Goal: Task Accomplishment & Management: Manage account settings

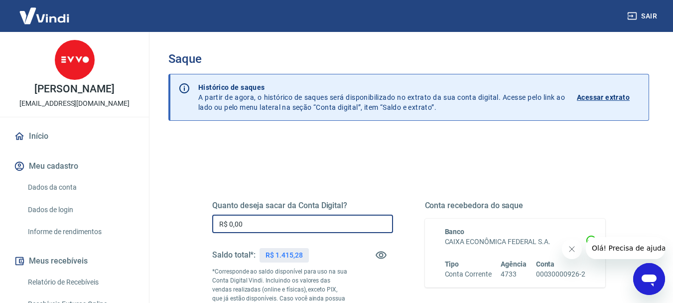
click at [261, 222] on input "R$ 0,00" at bounding box center [302, 223] width 181 height 18
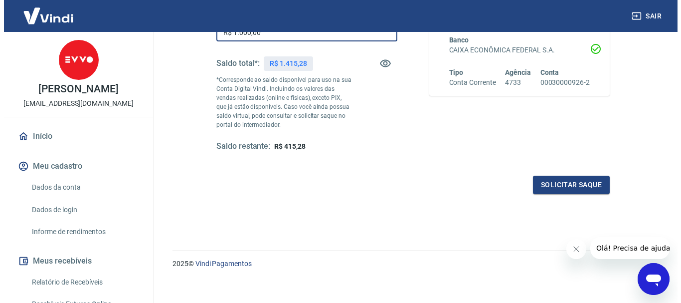
scroll to position [199, 0]
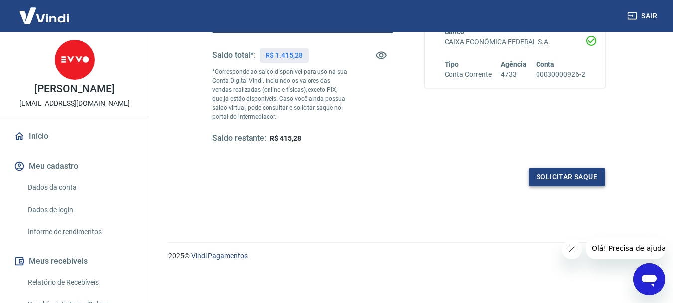
type input "R$ 1.000,00"
click at [583, 181] on button "Solicitar saque" at bounding box center [567, 176] width 77 height 18
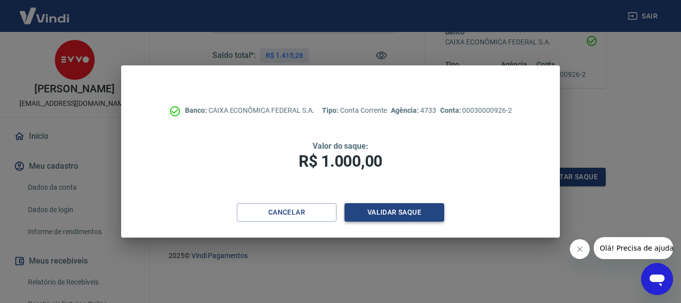
click at [415, 210] on button "Validar saque" at bounding box center [394, 212] width 100 height 18
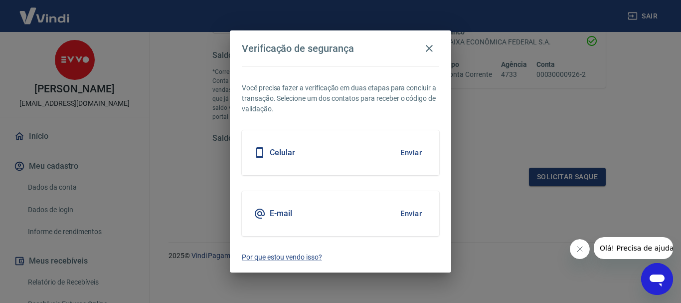
click at [399, 154] on button "Enviar" at bounding box center [411, 152] width 32 height 21
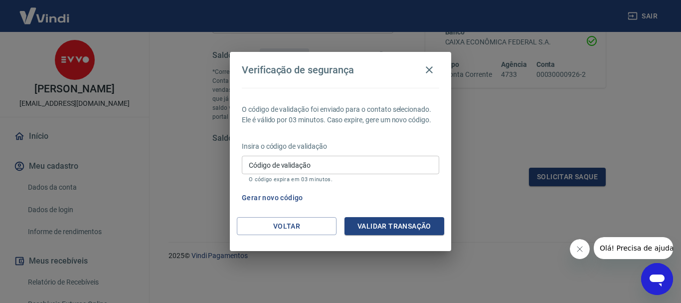
click at [377, 163] on input "Código de validação" at bounding box center [340, 165] width 197 height 18
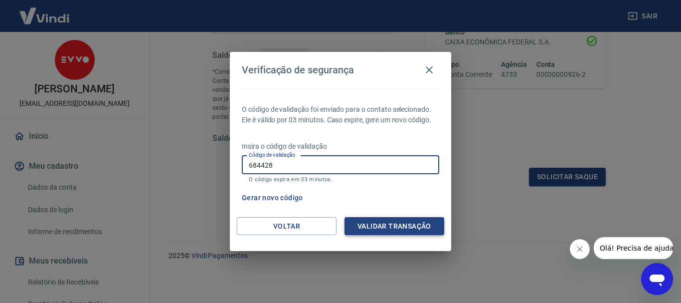
type input "684428"
click at [391, 223] on button "Validar transação" at bounding box center [394, 226] width 100 height 18
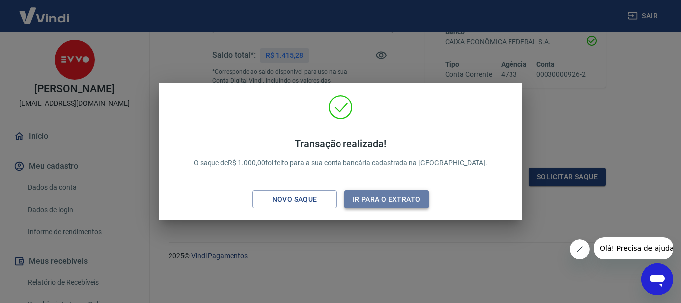
click at [374, 199] on button "Ir para o extrato" at bounding box center [386, 199] width 84 height 18
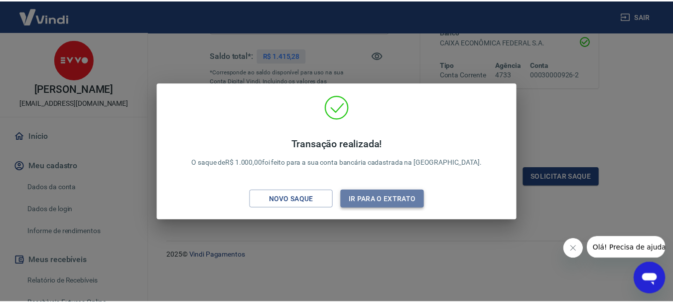
scroll to position [190, 0]
